Goal: Task Accomplishment & Management: Manage account settings

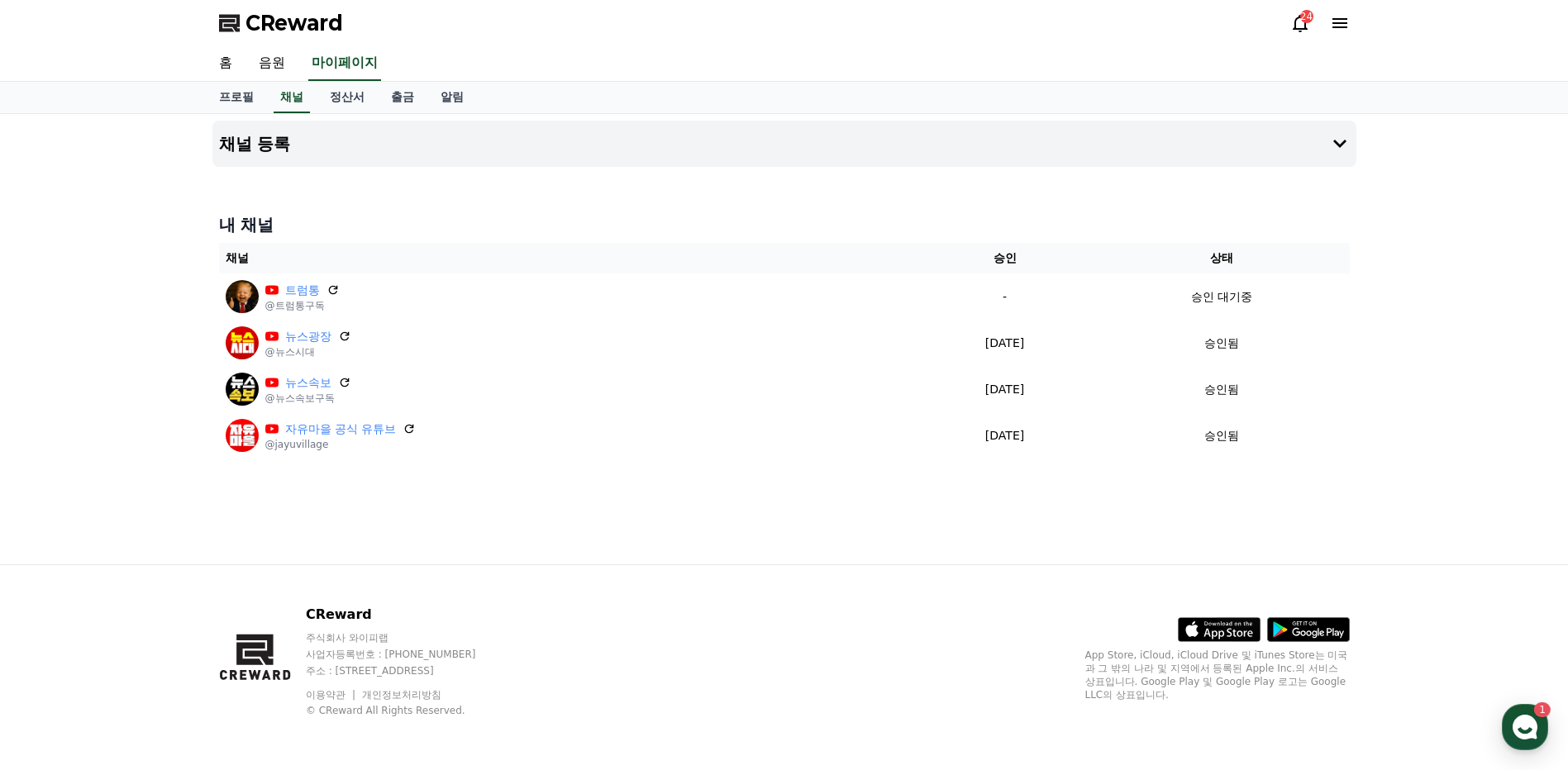
click at [702, 209] on div "내 채널 채널 승인 상태 트럼통 @트럼통구독 - 승인 대기중 뉴스광장 @뉴스시대 [DATE] 04-14 승인됨 뉴스속보 @뉴스속보구독 [DAT…" at bounding box center [784, 335] width 1144 height 258
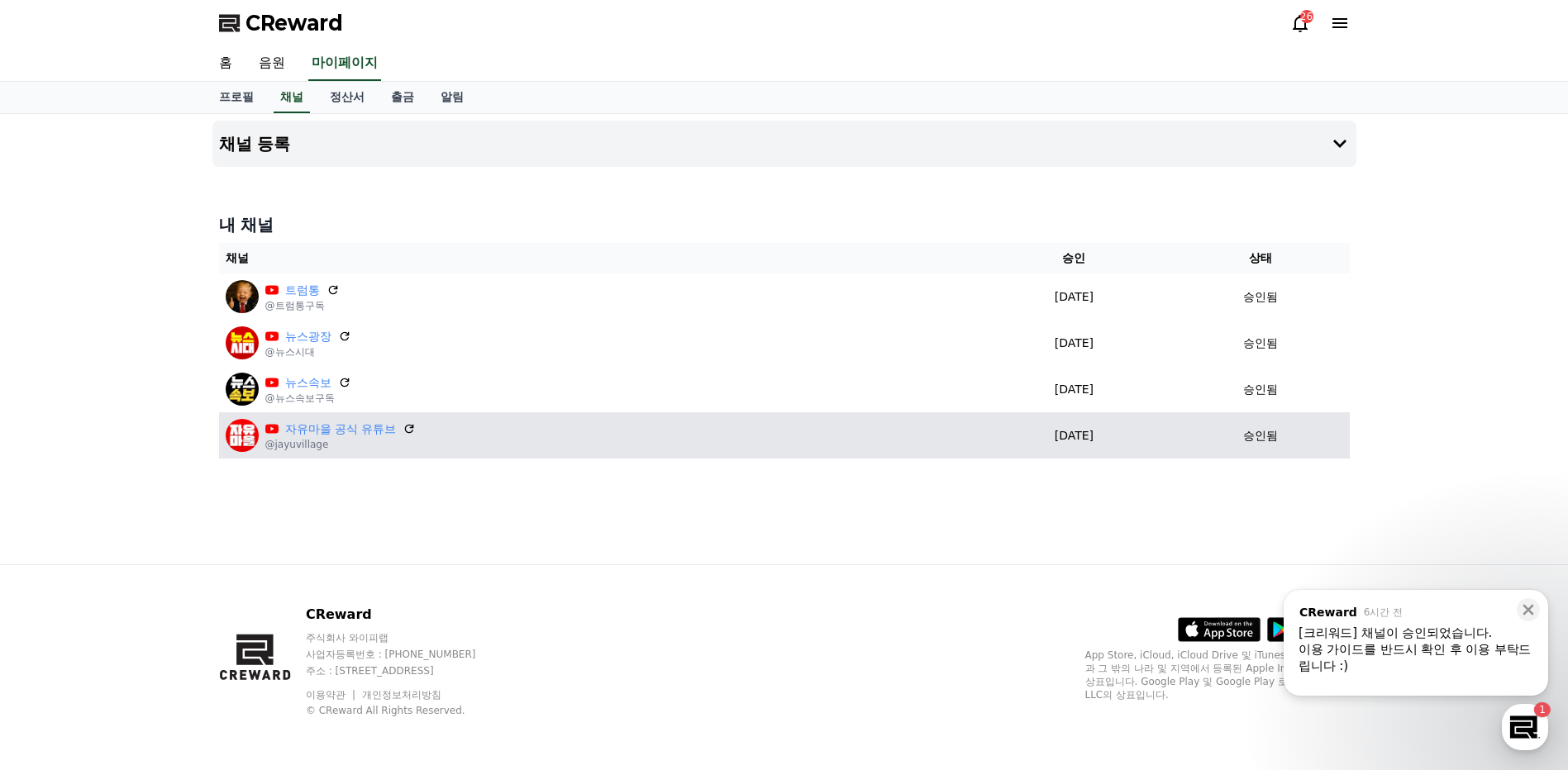
drag, startPoint x: 0, startPoint y: 0, endPoint x: 532, endPoint y: 435, distance: 687.2
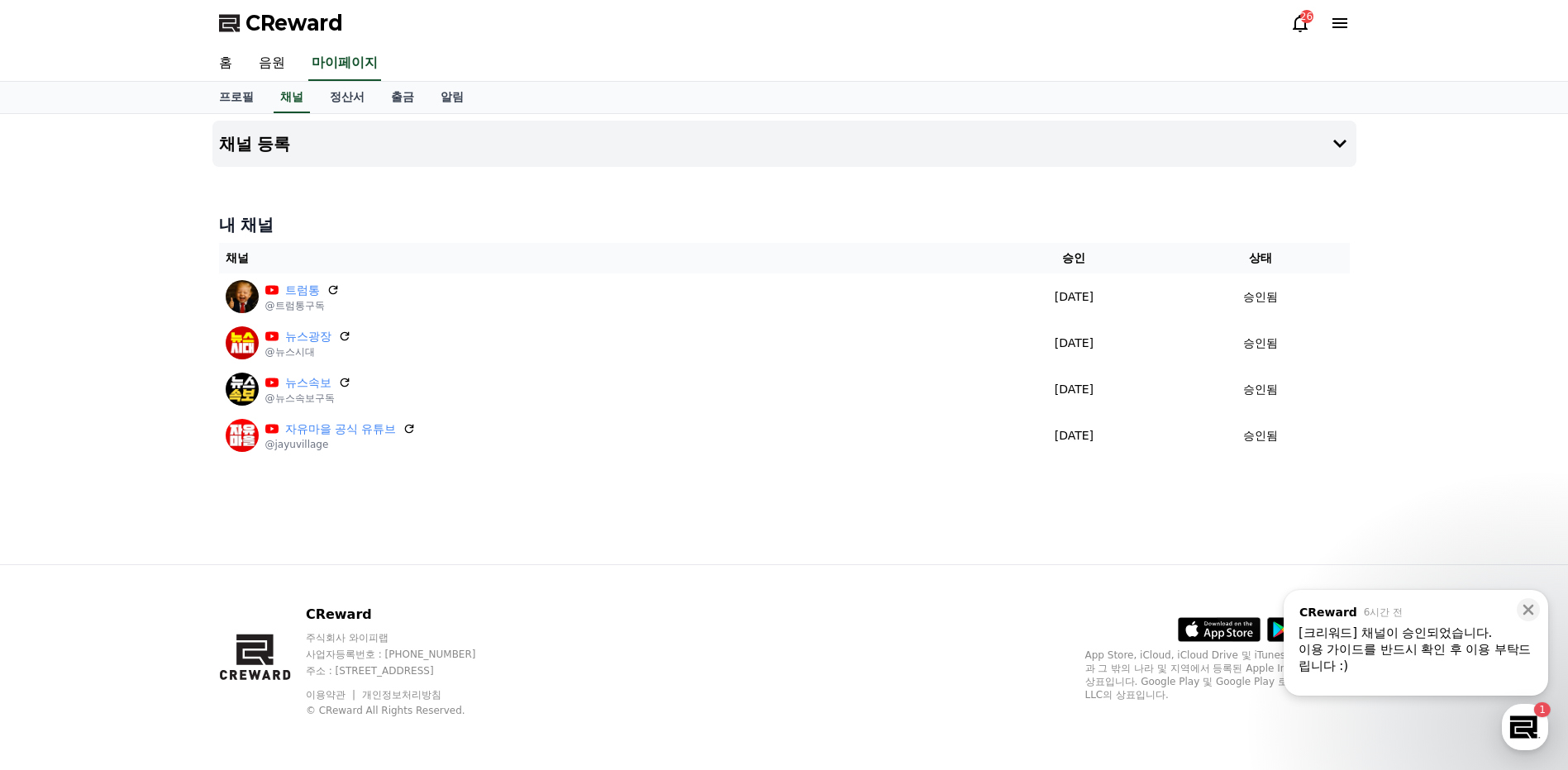
click at [160, 466] on div "채널 등록 내 채널 채널 승인 상태 트럼통 @트럼통구독 [DATE] 09-16 승인됨 뉴스광장 @뉴스시대 [DATE] 04-14 승인됨 뉴스속…" at bounding box center [784, 339] width 1568 height 450
click at [125, 364] on div "채널 등록 내 채널 채널 승인 상태 트럼통 @트럼통구독 [DATE] 09-16 승인됨 뉴스광장 @뉴스시대 [DATE] 04-14 승인됨 뉴스속…" at bounding box center [784, 339] width 1568 height 450
